Goal: Book appointment/travel/reservation

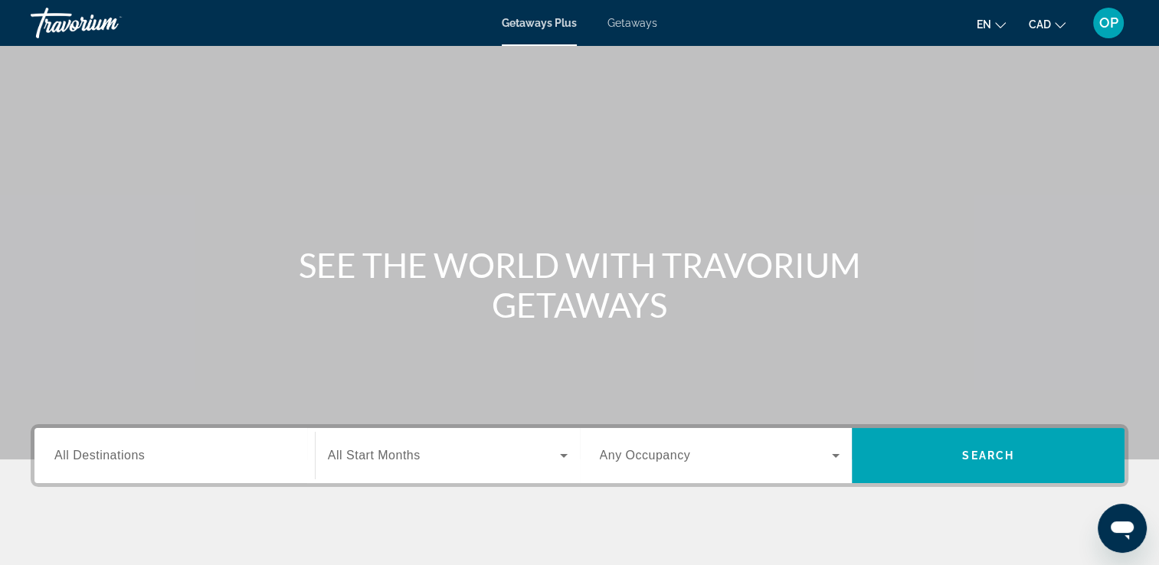
click at [84, 455] on span "All Destinations" at bounding box center [99, 455] width 90 height 13
click at [84, 455] on input "Destination All Destinations" at bounding box center [174, 456] width 241 height 18
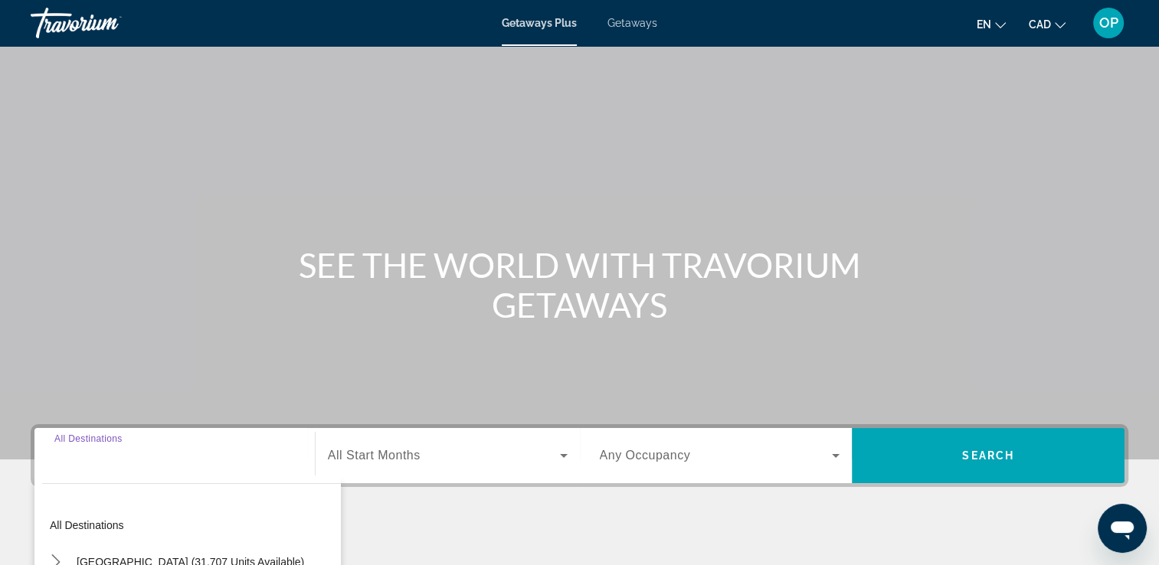
scroll to position [262, 0]
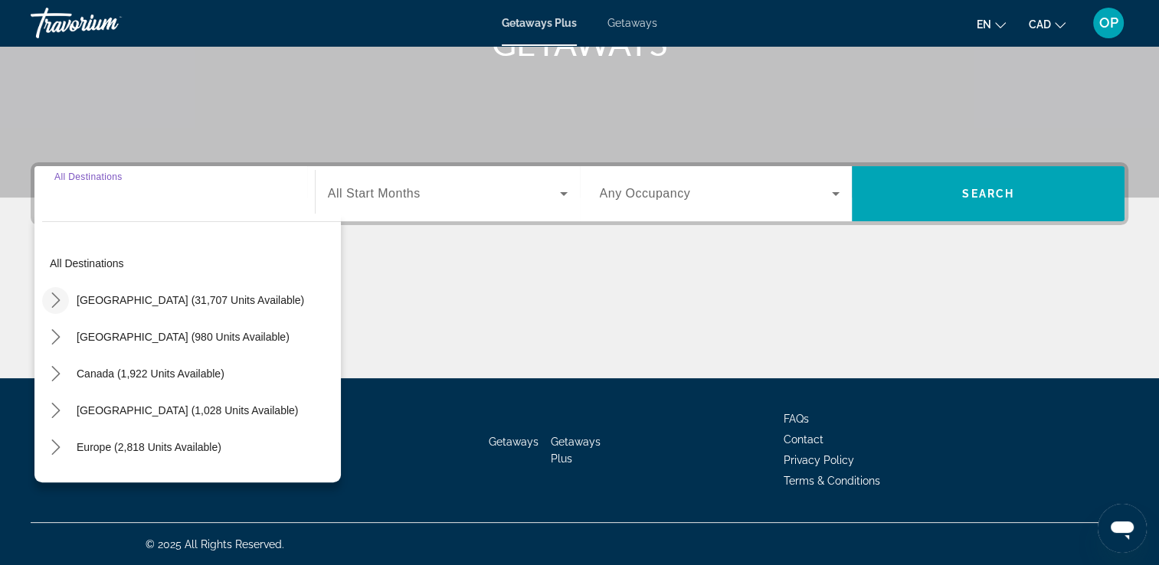
click at [54, 299] on icon "Toggle United States (31,707 units available) submenu" at bounding box center [55, 300] width 15 height 15
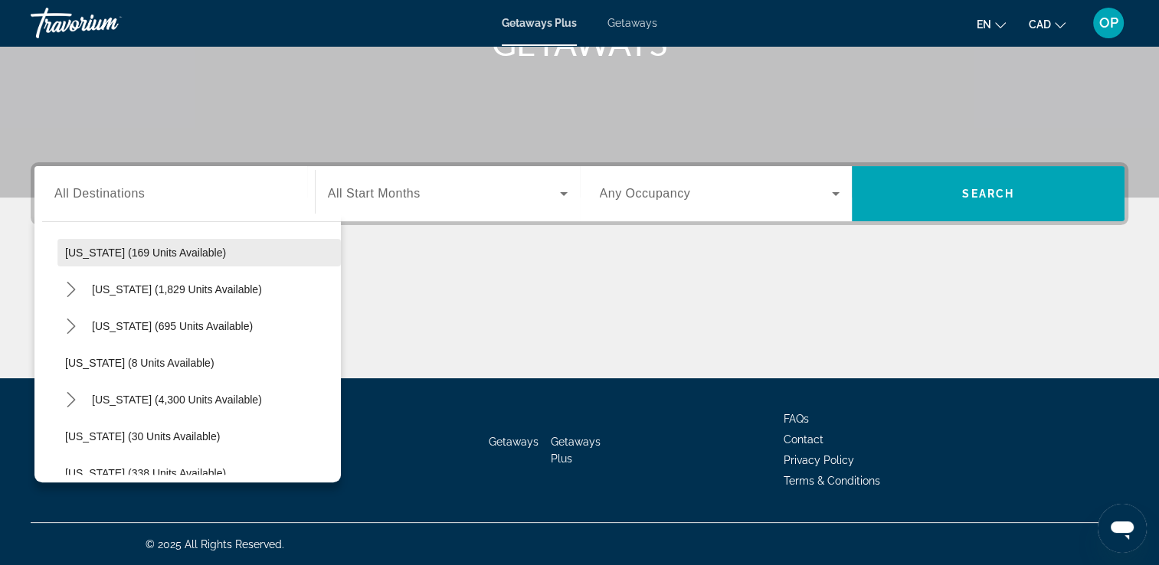
scroll to position [198, 0]
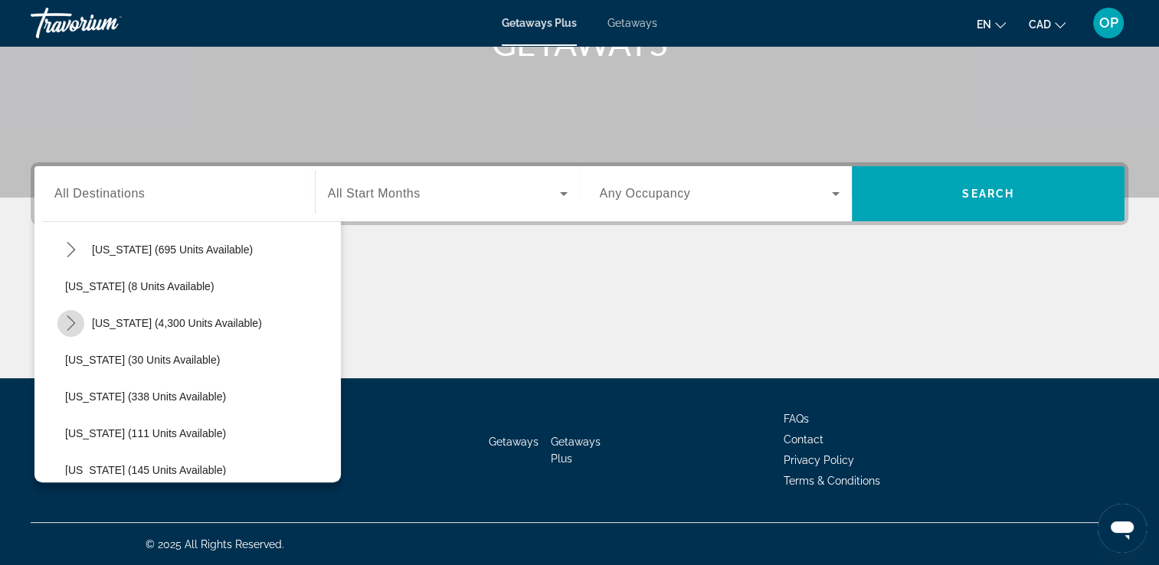
click at [70, 323] on icon "Toggle Florida (4,300 units available) submenu" at bounding box center [71, 323] width 15 height 15
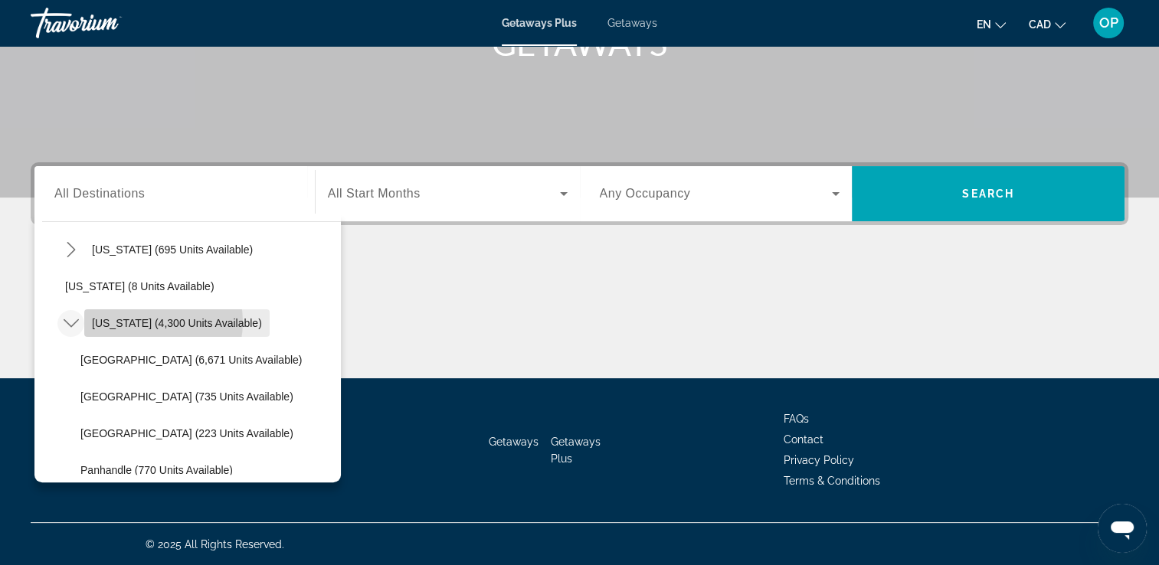
click at [146, 321] on span "[US_STATE] (4,300 units available)" at bounding box center [177, 323] width 170 height 12
type input "**********"
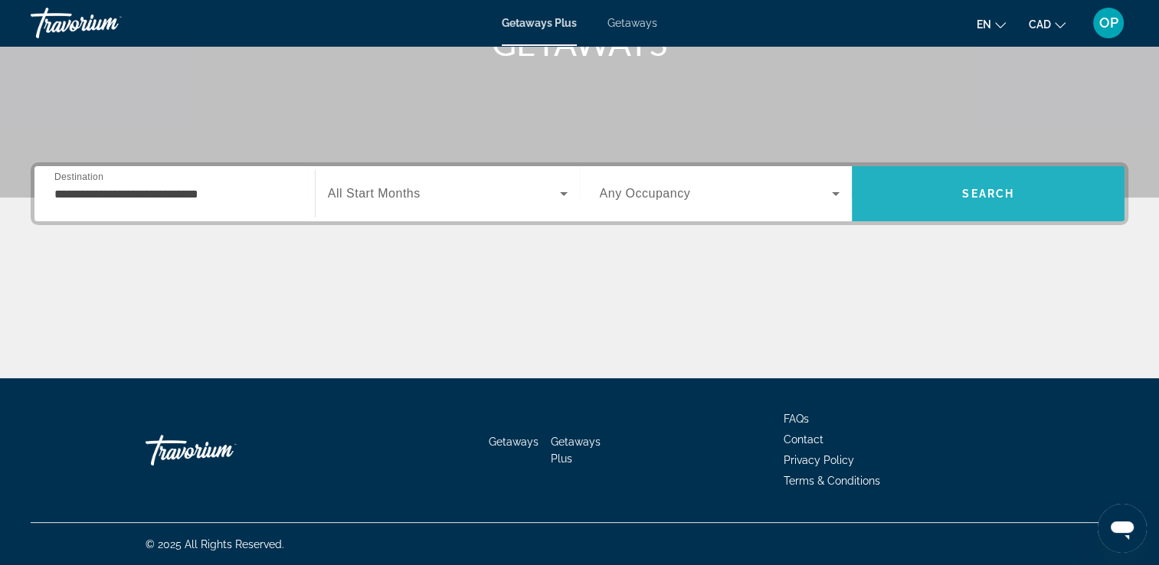
click at [942, 195] on span "Search" at bounding box center [988, 193] width 273 height 37
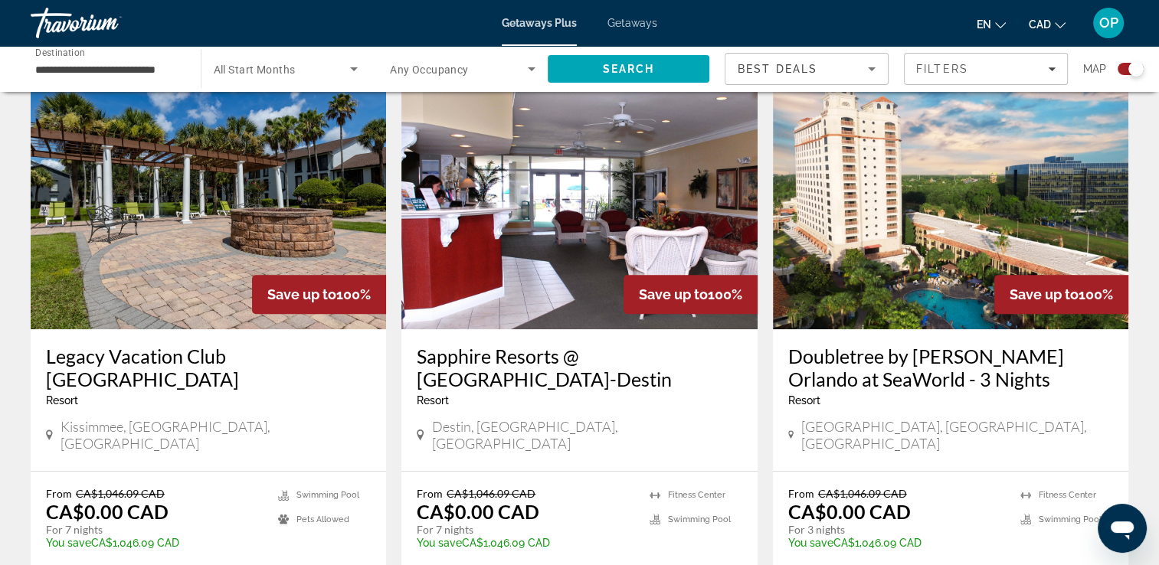
scroll to position [613, 0]
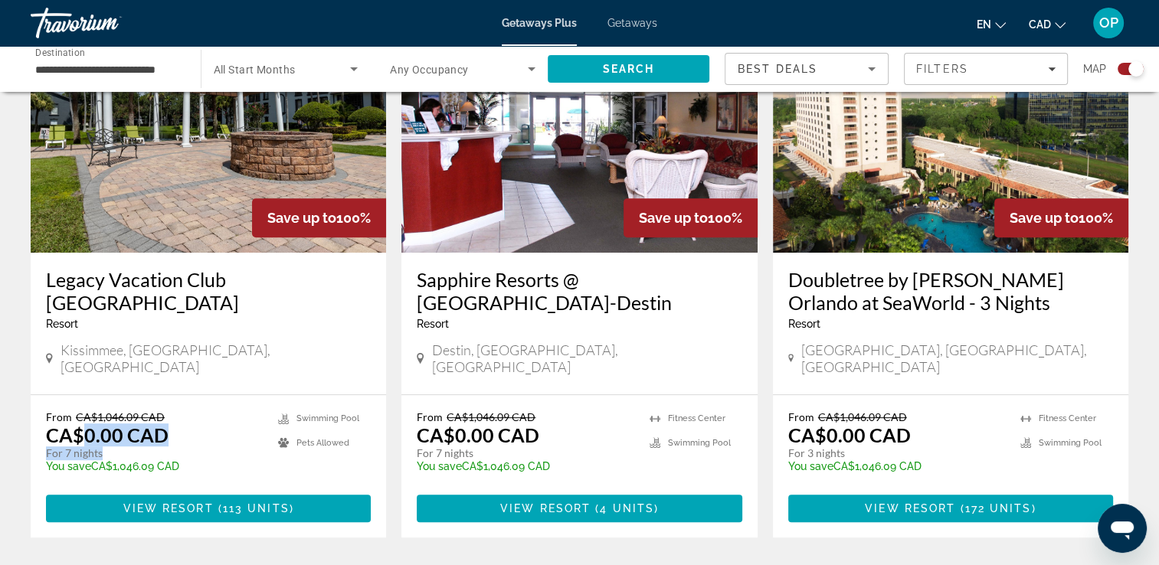
drag, startPoint x: 80, startPoint y: 418, endPoint x: 165, endPoint y: 441, distance: 87.9
click at [165, 441] on div "From CA$1,046.09 CAD CA$0.00 CAD For 7 nights You save CA$1,046.09 CAD temp" at bounding box center [154, 447] width 217 height 73
drag, startPoint x: 439, startPoint y: 419, endPoint x: 538, endPoint y: 434, distance: 100.0
click at [538, 434] on div "From CA$1,046.09 CAD CA$0.00 CAD For 7 nights You save CA$1,046.09 CAD temp" at bounding box center [525, 447] width 217 height 73
drag, startPoint x: 827, startPoint y: 434, endPoint x: 889, endPoint y: 433, distance: 61.3
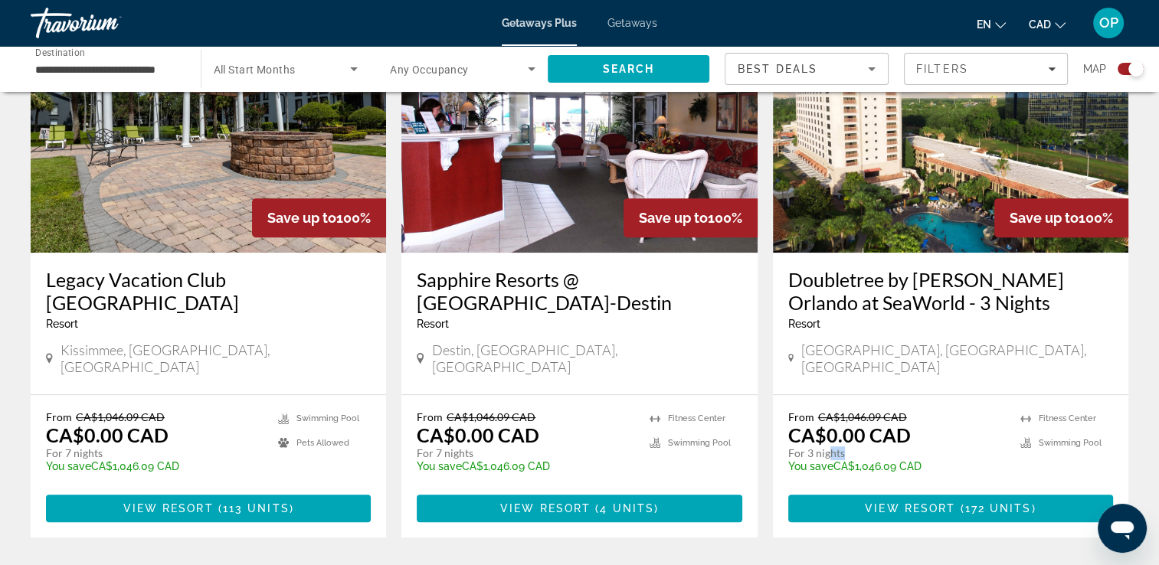
click at [889, 447] on p "For 3 nights" at bounding box center [896, 454] width 217 height 14
click at [772, 342] on app-exchanges-search-item "Save up to 100% Doubletree by Hilton Orlando at SeaWorld - 3 Nights Resort - Th…" at bounding box center [950, 273] width 371 height 530
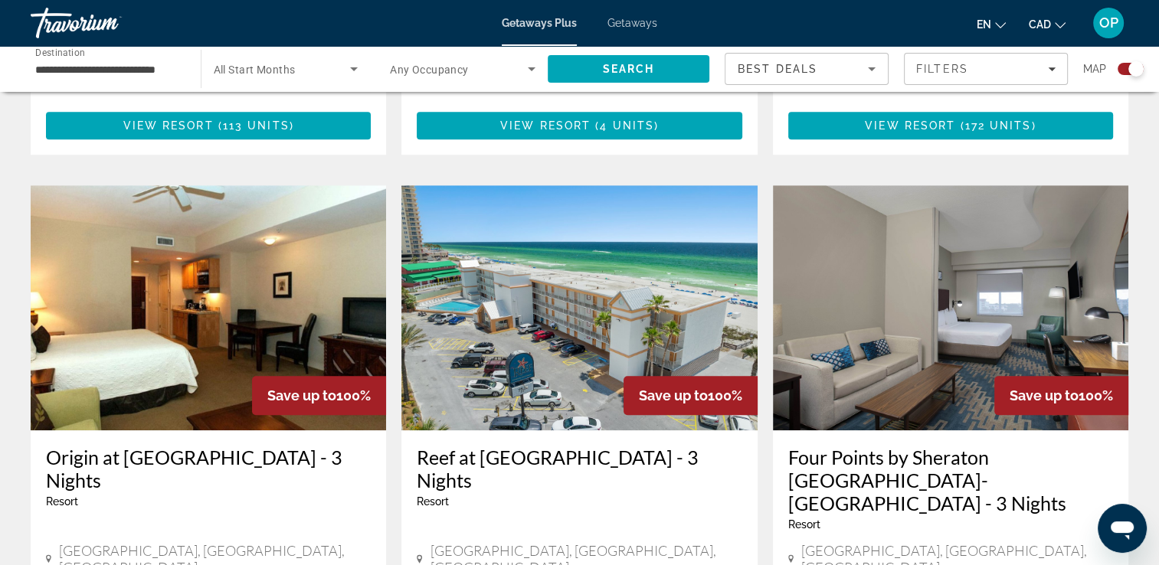
scroll to position [1073, 0]
